Goal: Navigation & Orientation: Find specific page/section

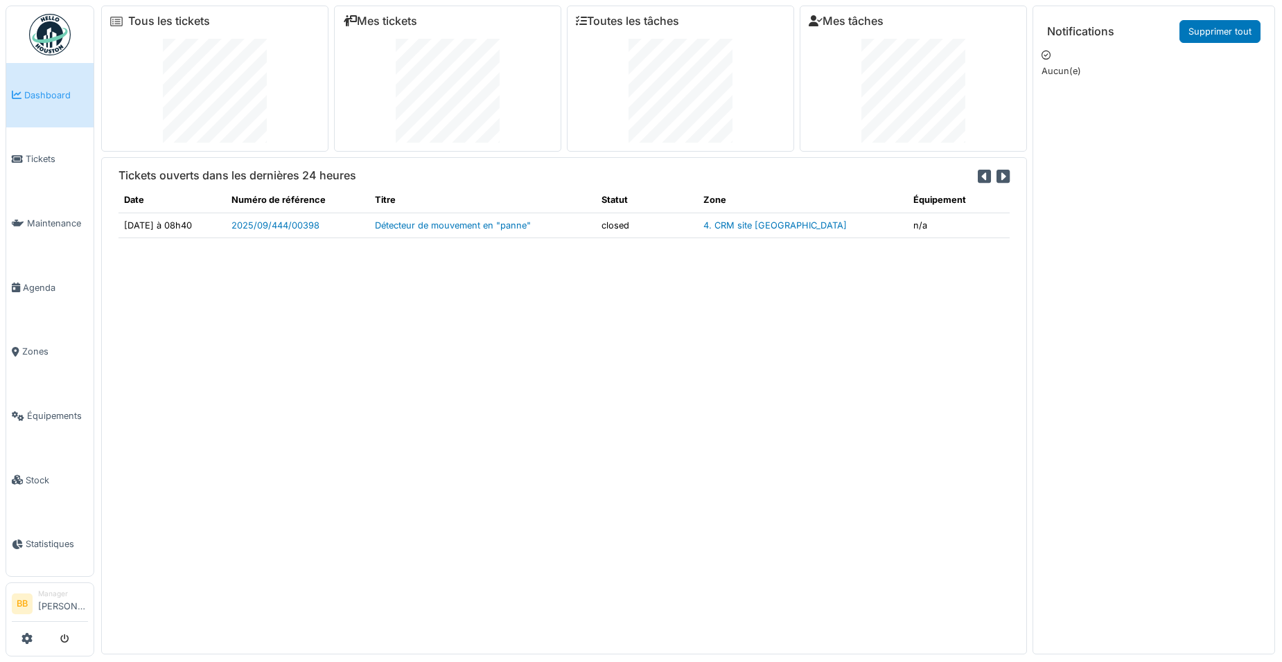
click at [48, 89] on span "Dashboard" at bounding box center [56, 95] width 64 height 13
click at [31, 154] on span "Tickets" at bounding box center [57, 158] width 62 height 13
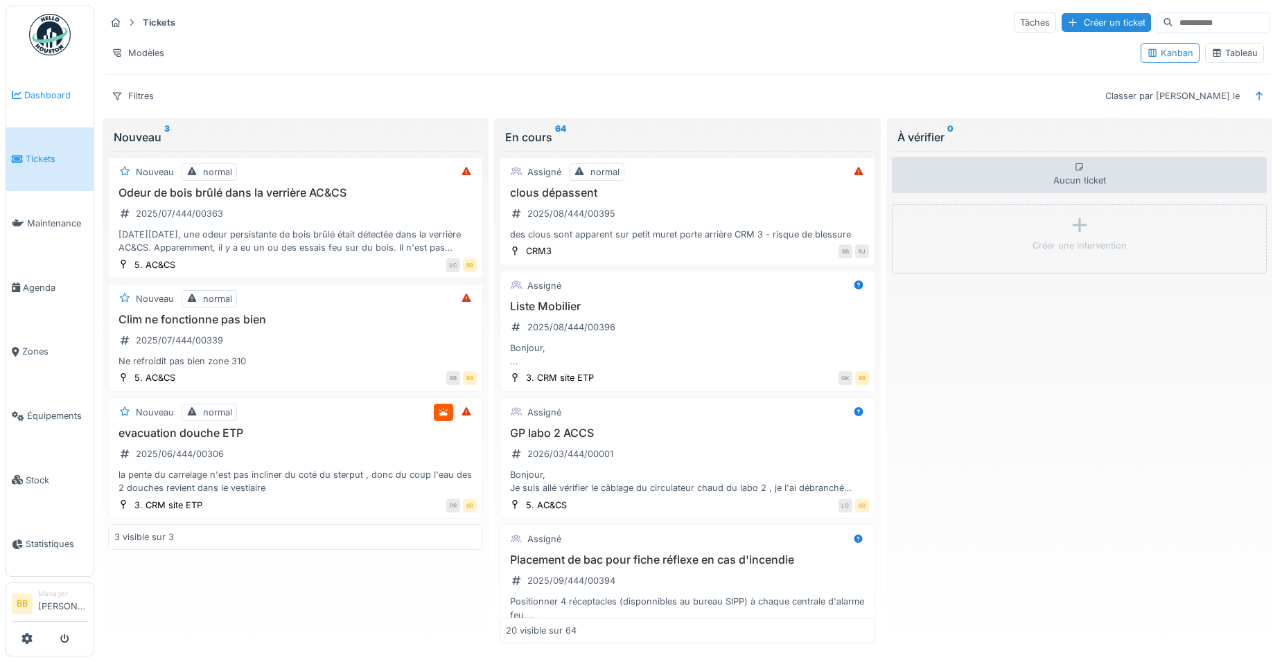
click at [55, 89] on span "Dashboard" at bounding box center [56, 95] width 64 height 13
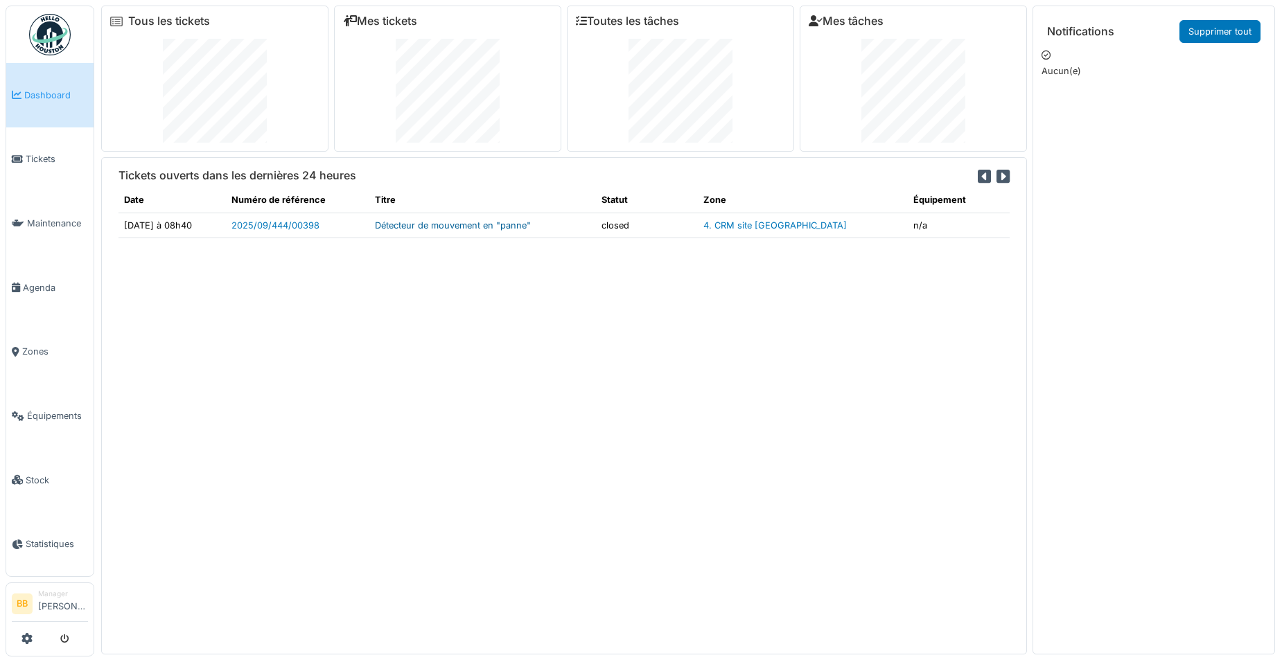
click at [531, 228] on link "Détecteur de mouvement en "panne"" at bounding box center [453, 225] width 156 height 10
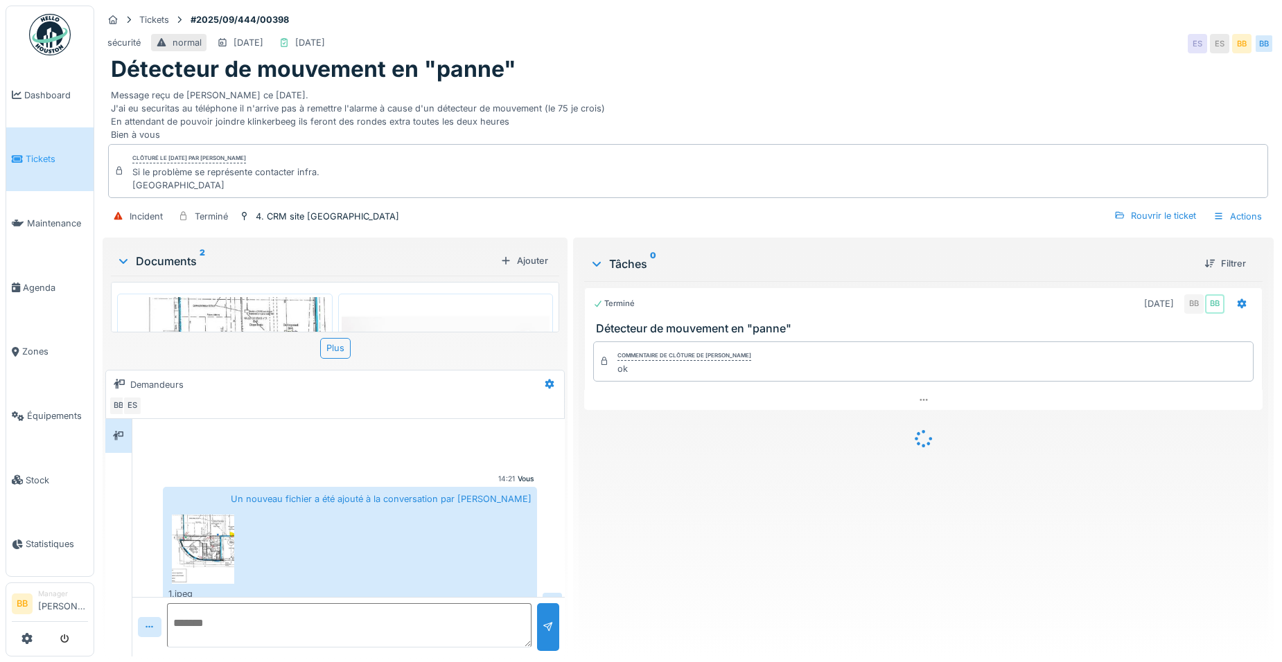
scroll to position [195, 0]
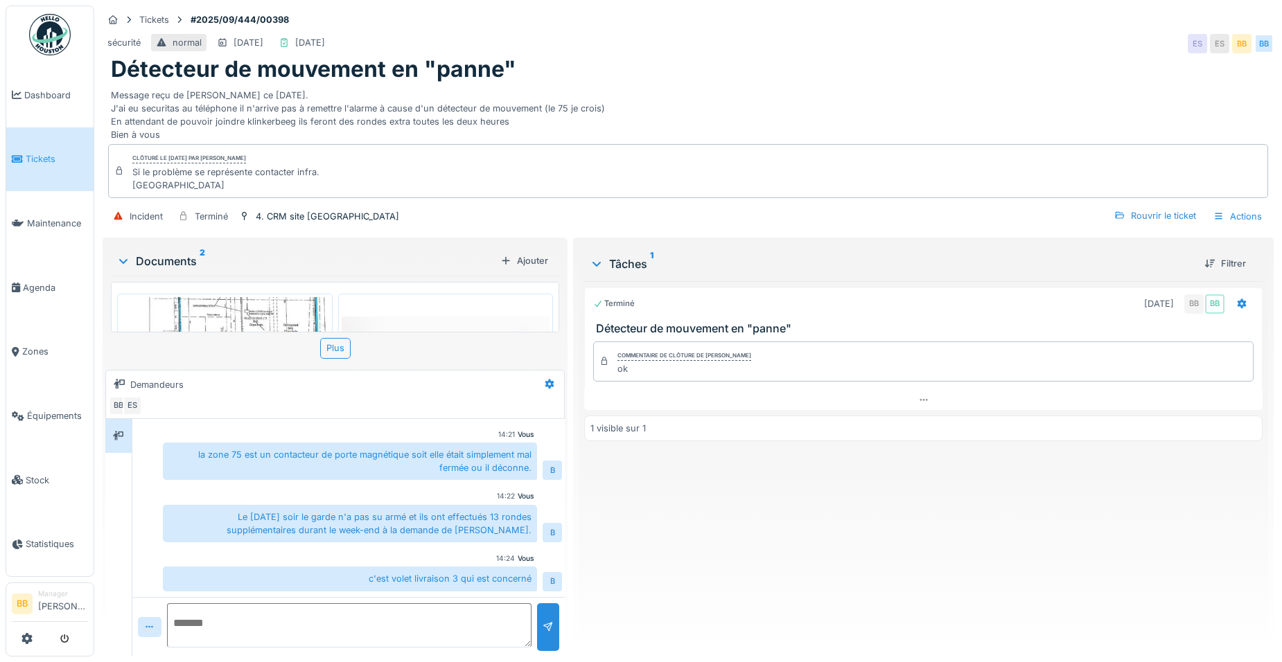
click at [56, 100] on span "Dashboard" at bounding box center [56, 95] width 64 height 13
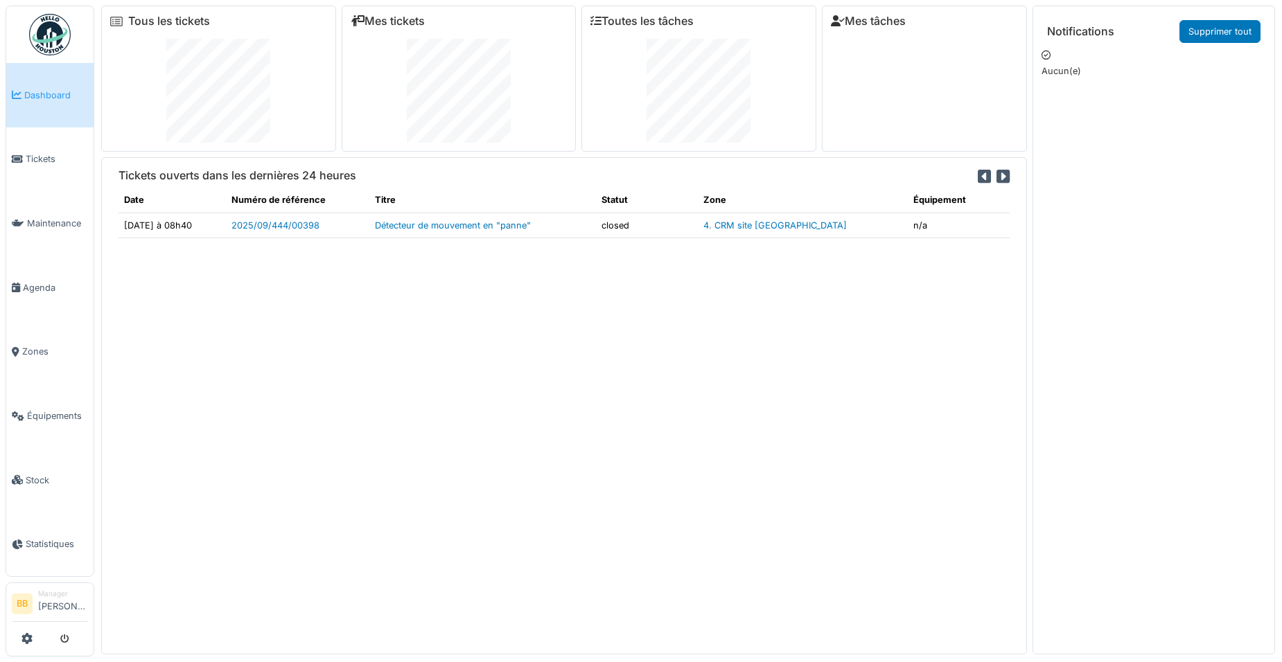
drag, startPoint x: 0, startPoint y: 0, endPoint x: 33, endPoint y: 103, distance: 107.8
click at [33, 103] on link "Dashboard" at bounding box center [49, 95] width 87 height 64
